Goal: Navigation & Orientation: Find specific page/section

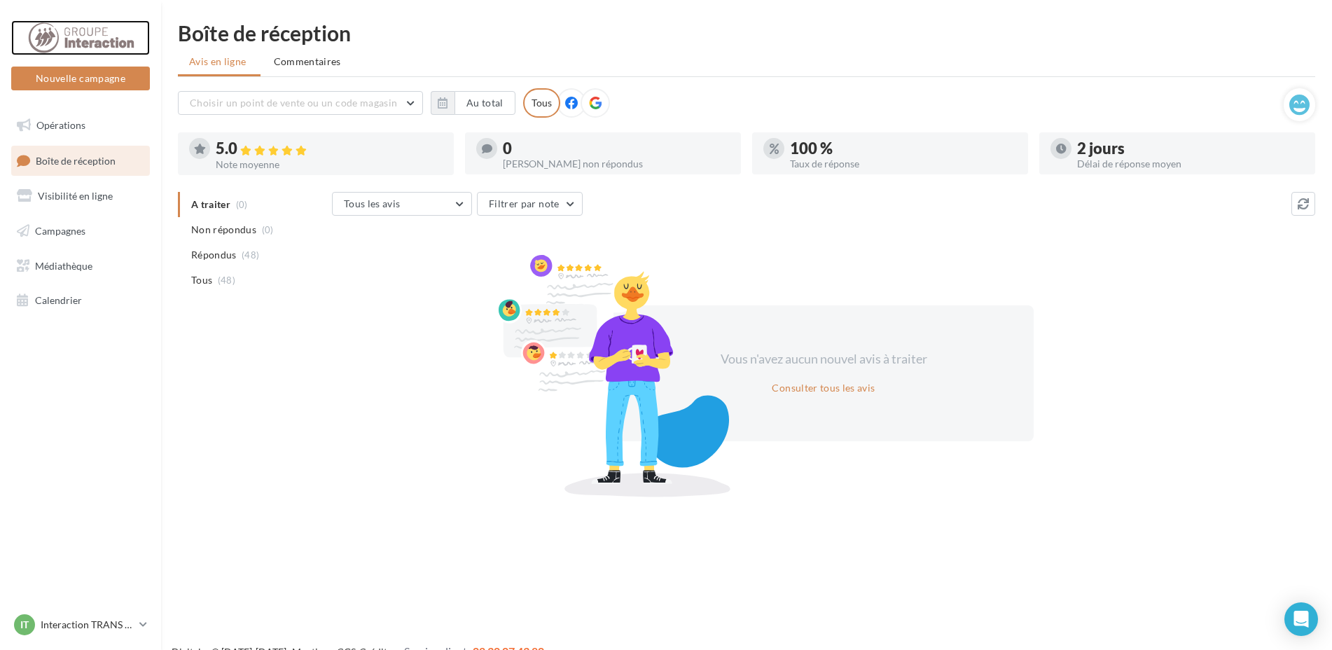
click at [94, 44] on div at bounding box center [81, 37] width 112 height 35
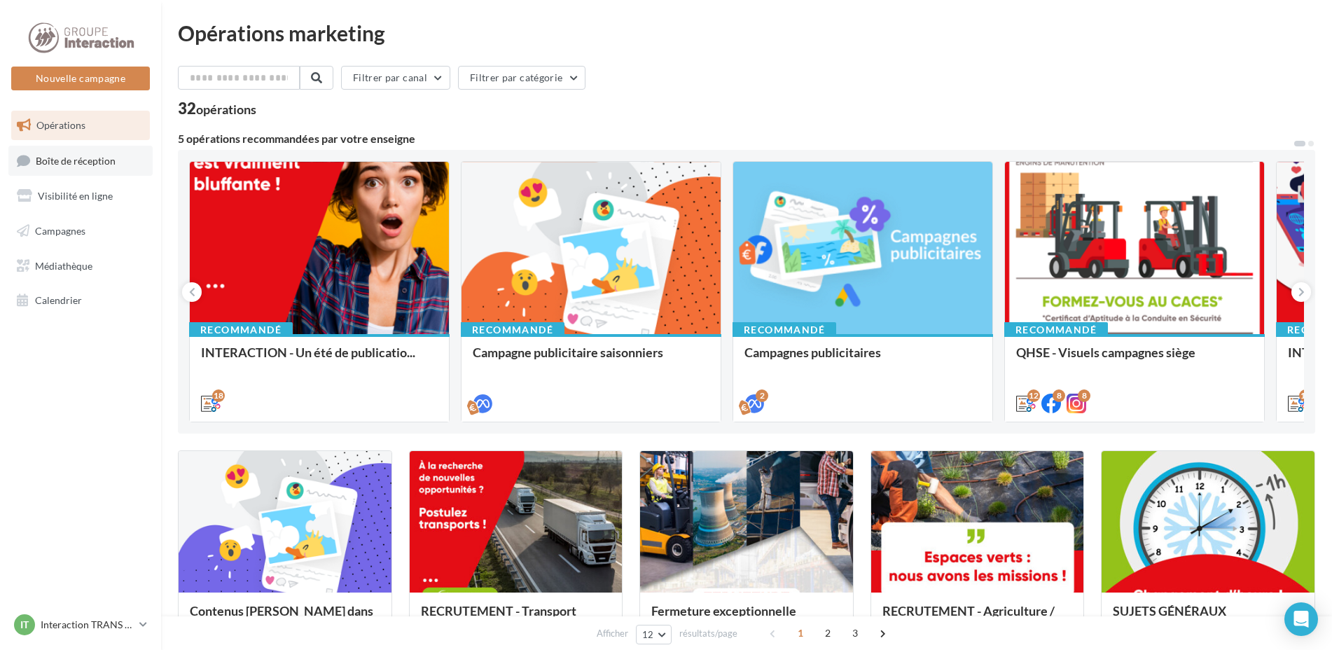
click at [95, 156] on span "Boîte de réception" at bounding box center [76, 160] width 80 height 12
